Goal: Information Seeking & Learning: Learn about a topic

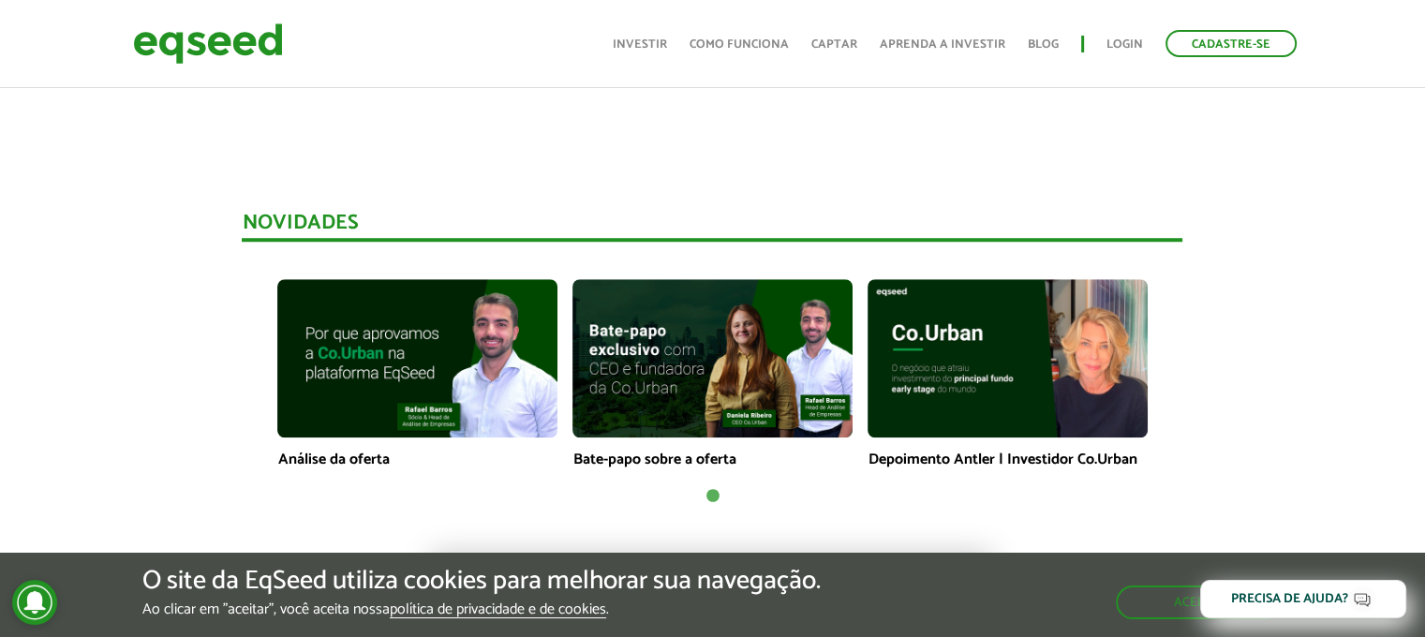
scroll to position [1312, 0]
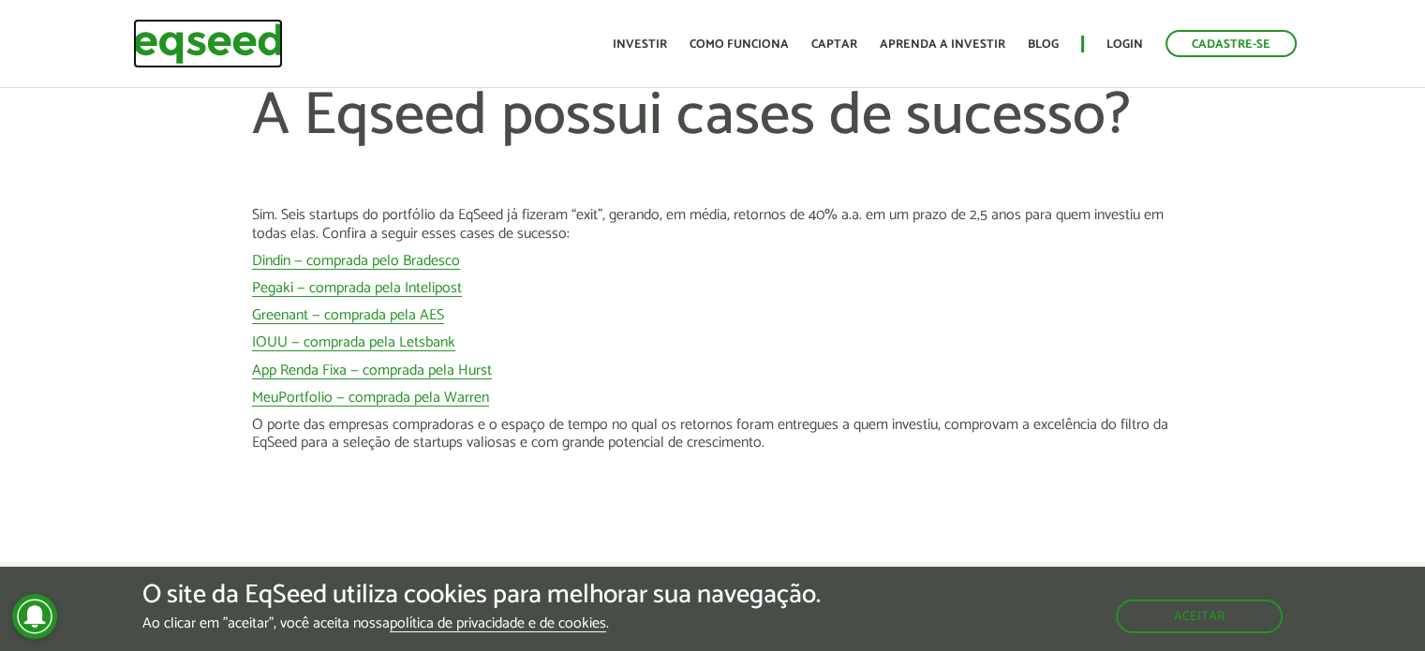
click at [229, 37] on img at bounding box center [208, 44] width 150 height 50
